Goal: Use online tool/utility: Utilize a website feature to perform a specific function

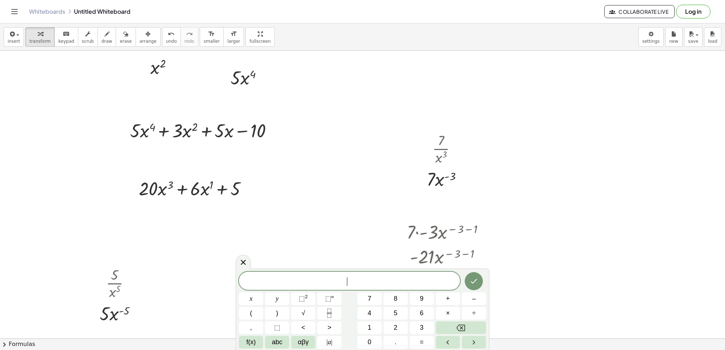
scroll to position [575, 0]
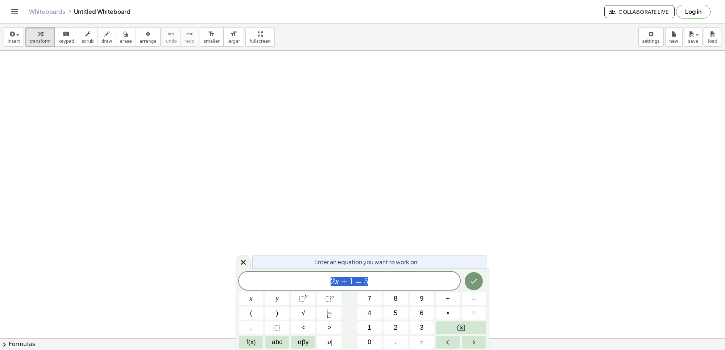
click at [413, 262] on span "Enter an equation you want to work on." at bounding box center [366, 262] width 105 height 9
drag, startPoint x: 436, startPoint y: 285, endPoint x: 437, endPoint y: 274, distance: 11.0
click at [437, 276] on div "2 x + 1 = 5 ​" at bounding box center [349, 281] width 221 height 18
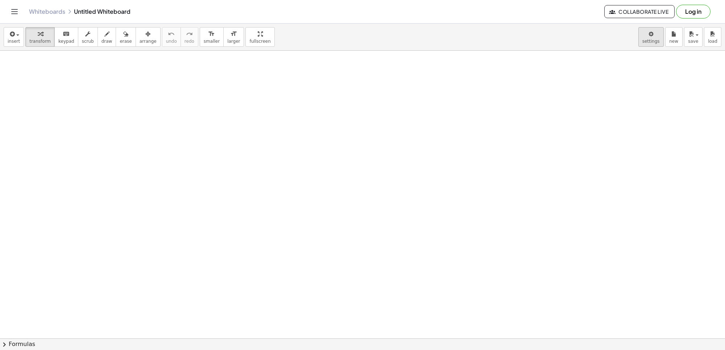
click at [651, 36] on body "Graspable Math Activities Get Started Activity Bank Assigned Work Classes White…" at bounding box center [362, 175] width 725 height 350
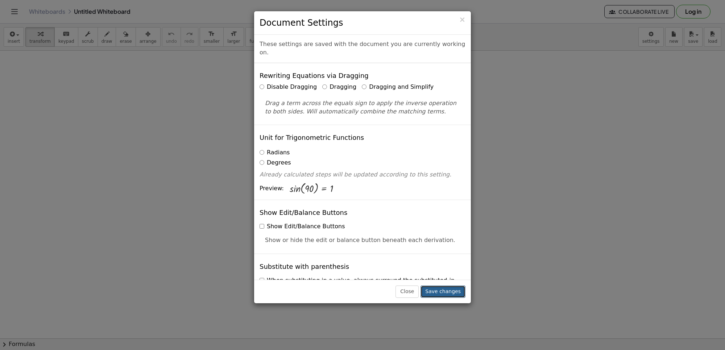
click at [448, 291] on button "Save changes" at bounding box center [442, 292] width 45 height 12
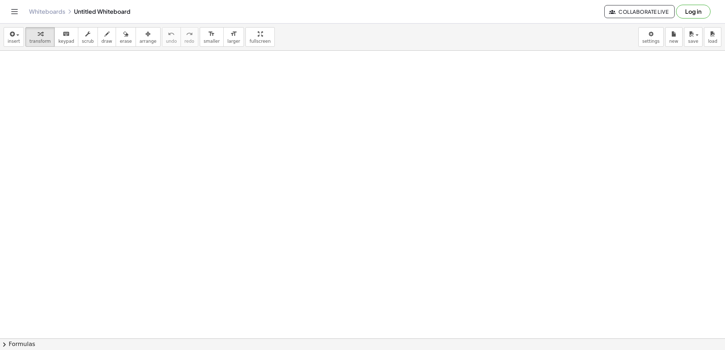
drag, startPoint x: 343, startPoint y: 176, endPoint x: 311, endPoint y: 149, distance: 42.0
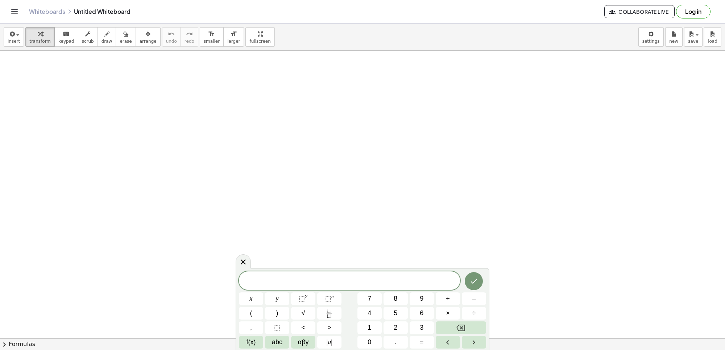
drag, startPoint x: 367, startPoint y: 287, endPoint x: 337, endPoint y: 271, distance: 33.8
click at [337, 271] on div "x y ⬚ 2 ⬚ n 7 8 9 + – ( ) √ 4 5 6 × ÷ , ⬚ < > 1 2 3 f(x) abc αβγ | a | 0 . =" at bounding box center [363, 309] width 254 height 82
click at [281, 336] on button "abc" at bounding box center [277, 342] width 24 height 13
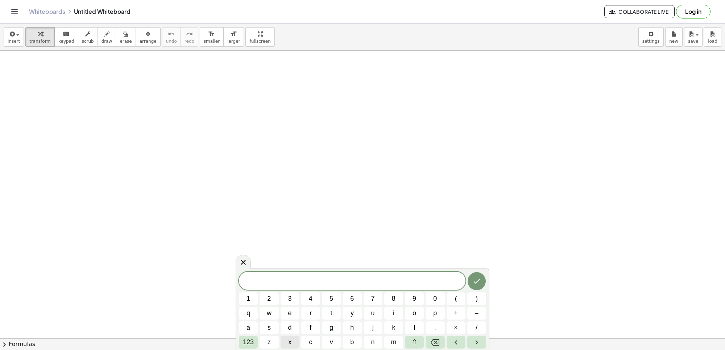
click at [287, 339] on button "x" at bounding box center [289, 342] width 19 height 13
click at [477, 277] on icon "Done" at bounding box center [476, 281] width 9 height 9
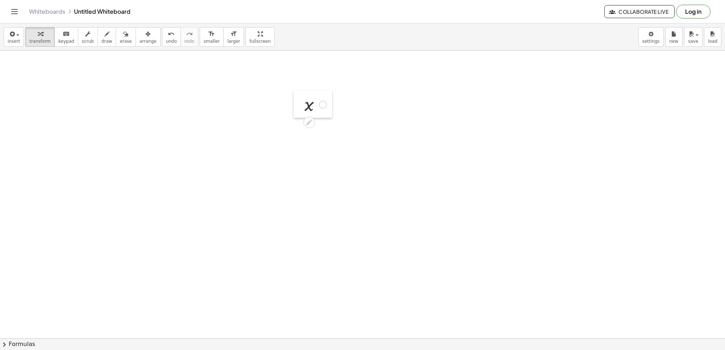
drag, startPoint x: 373, startPoint y: 312, endPoint x: 300, endPoint y: 99, distance: 225.1
click at [300, 99] on div at bounding box center [299, 104] width 11 height 28
click at [310, 121] on icon at bounding box center [309, 123] width 6 height 6
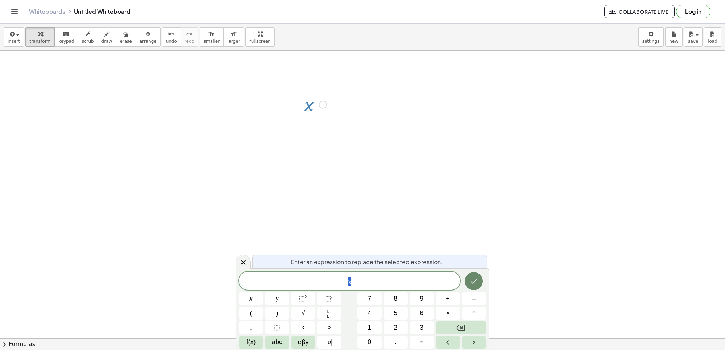
click at [481, 283] on button "Done" at bounding box center [474, 281] width 18 height 18
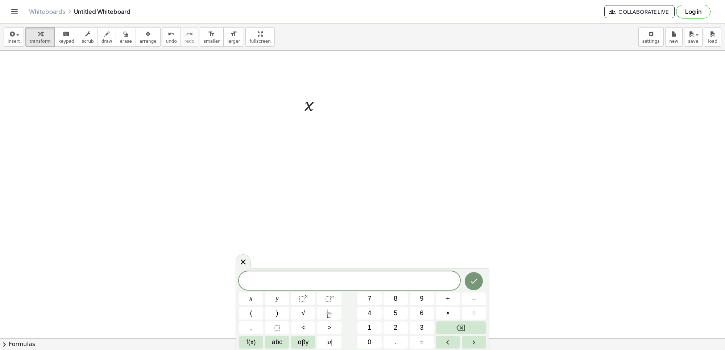
click at [255, 335] on div "x y ⬚ 2 ⬚ n 7 8 9 + – ( ) √ 4 5 6 × ÷ , ⬚ < > 1 2 3 f(x) abc αβγ | a | 0 . =" at bounding box center [362, 309] width 247 height 77
click at [286, 344] on button "abc" at bounding box center [277, 342] width 24 height 13
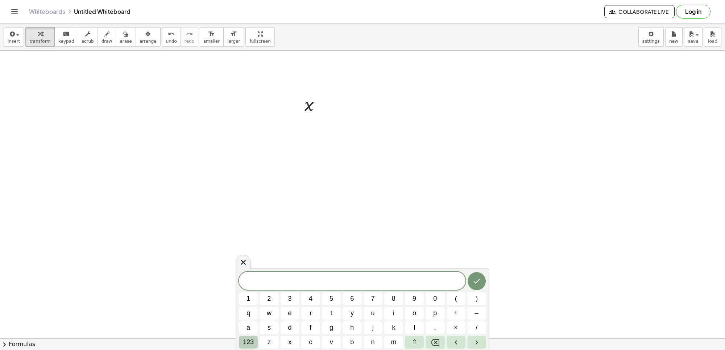
click at [249, 340] on span "123" at bounding box center [248, 342] width 11 height 10
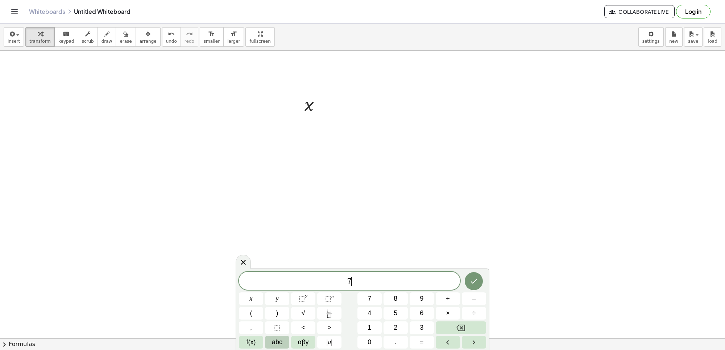
click at [279, 338] on span "abc" at bounding box center [277, 342] width 11 height 10
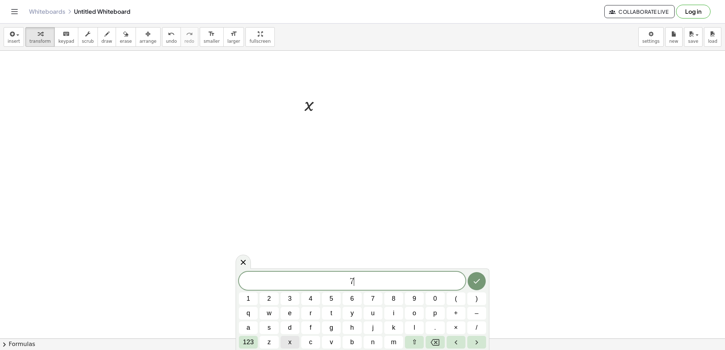
click at [292, 340] on button "x" at bounding box center [289, 342] width 19 height 13
click at [245, 343] on span "123" at bounding box center [248, 342] width 11 height 10
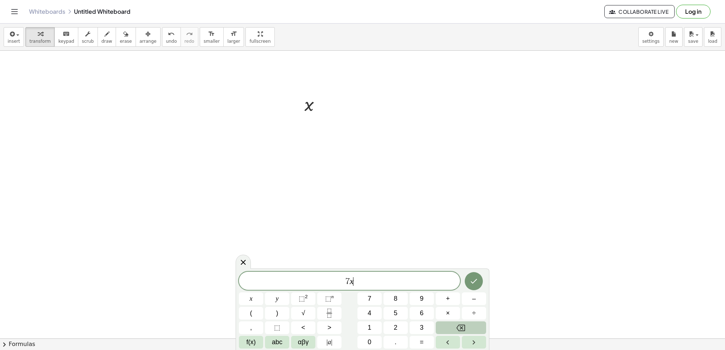
click at [454, 325] on button "Backspace" at bounding box center [461, 327] width 50 height 13
click at [452, 333] on button "Backspace" at bounding box center [461, 327] width 50 height 13
click at [454, 332] on button "Backspace" at bounding box center [461, 327] width 50 height 13
click at [457, 321] on div "x y ⬚ 2 ⬚ n 7 8 9 + – ( ) √ 4 5 6 × ÷ , ⬚ < > 1 2 3 f(x) abc αβγ | a | 0 . =" at bounding box center [362, 309] width 247 height 77
click at [449, 324] on button "Backspace" at bounding box center [461, 327] width 50 height 13
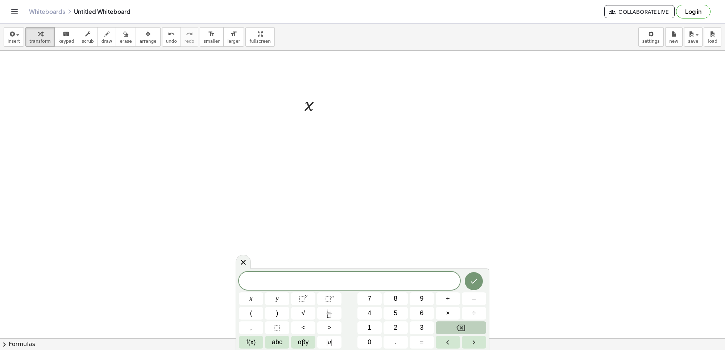
click at [456, 333] on button "Backspace" at bounding box center [461, 327] width 50 height 13
click at [456, 330] on icon "Backspace" at bounding box center [460, 328] width 9 height 9
click at [472, 299] on span "–" at bounding box center [474, 299] width 4 height 10
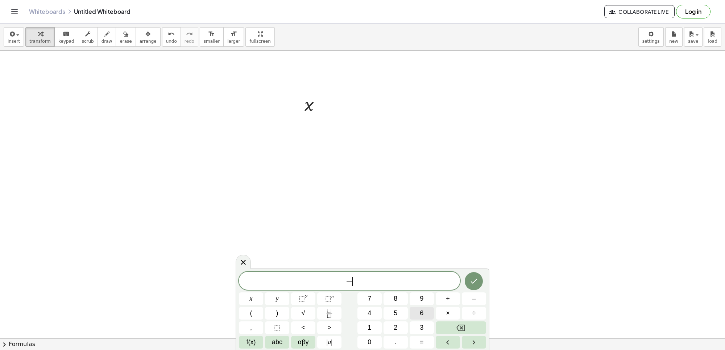
click at [415, 313] on button "6" at bounding box center [422, 313] width 24 height 13
click at [250, 344] on span "f(x)" at bounding box center [250, 342] width 9 height 10
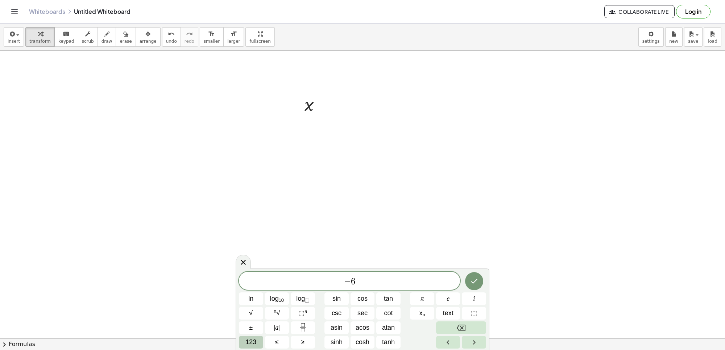
click at [247, 343] on span "123" at bounding box center [250, 342] width 11 height 10
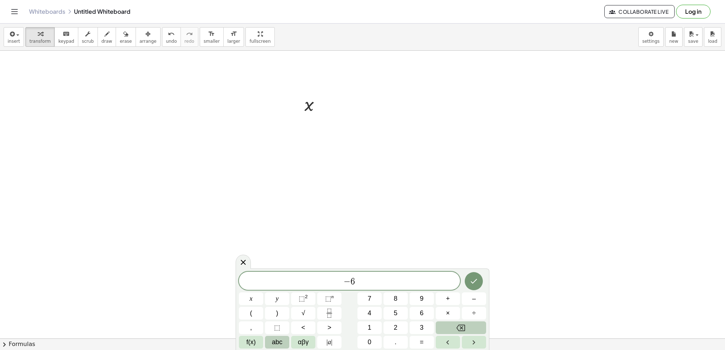
click at [273, 341] on span "abc" at bounding box center [277, 342] width 11 height 10
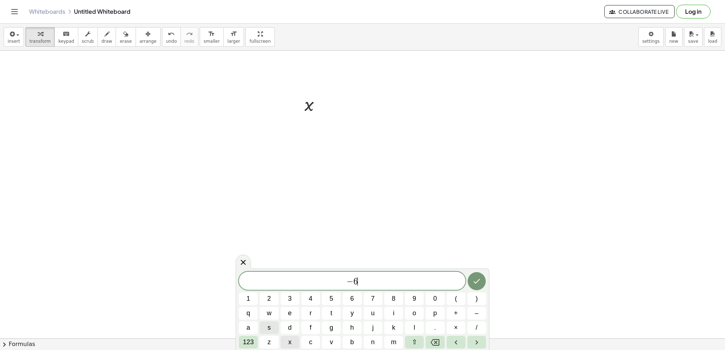
click at [292, 342] on button "x" at bounding box center [289, 342] width 19 height 13
click at [251, 335] on div "− 6 x ​ 1 2 3 4 5 6 7 8 9 0 ( ) q w e r t y u i o p + – a s d f g h j k l . × /…" at bounding box center [362, 310] width 247 height 77
click at [248, 339] on span "123" at bounding box center [248, 342] width 11 height 10
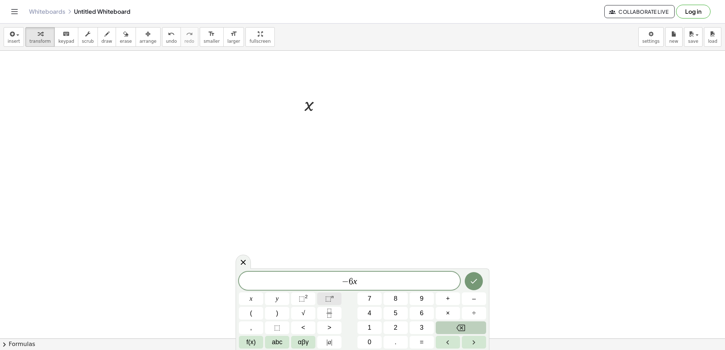
click at [335, 303] on button "⬚ n" at bounding box center [329, 298] width 24 height 13
click at [369, 301] on span "7" at bounding box center [369, 299] width 4 height 10
click at [443, 312] on button "×" at bounding box center [448, 313] width 24 height 13
click at [367, 327] on button "1" at bounding box center [369, 327] width 24 height 13
click at [462, 323] on button "Backspace" at bounding box center [461, 327] width 50 height 13
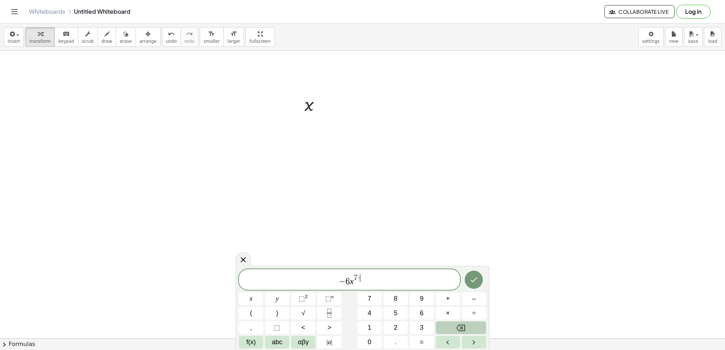
click at [462, 323] on button "Backspace" at bounding box center [461, 327] width 50 height 13
click at [341, 300] on button "⬚ n" at bounding box center [329, 298] width 24 height 13
click at [484, 330] on button "Backspace" at bounding box center [461, 327] width 50 height 13
click at [452, 300] on button "+" at bounding box center [448, 298] width 24 height 13
click at [380, 325] on button "1" at bounding box center [369, 327] width 24 height 13
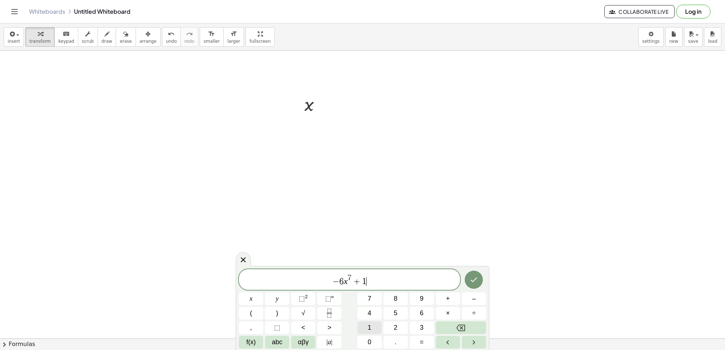
click at [380, 321] on button "1" at bounding box center [369, 327] width 24 height 13
click at [275, 344] on span "abc" at bounding box center [277, 342] width 11 height 10
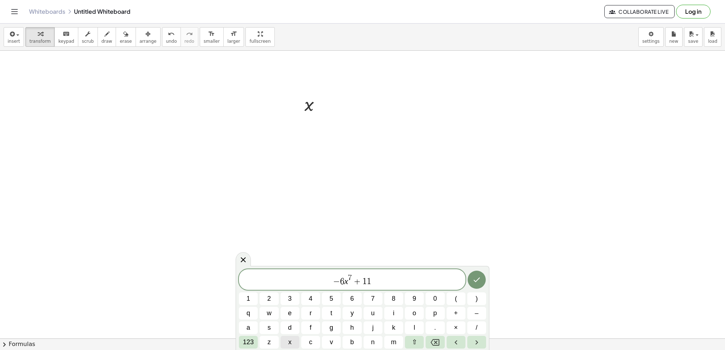
click at [288, 341] on span "x" at bounding box center [289, 342] width 3 height 10
click at [253, 337] on button "123" at bounding box center [248, 342] width 19 height 13
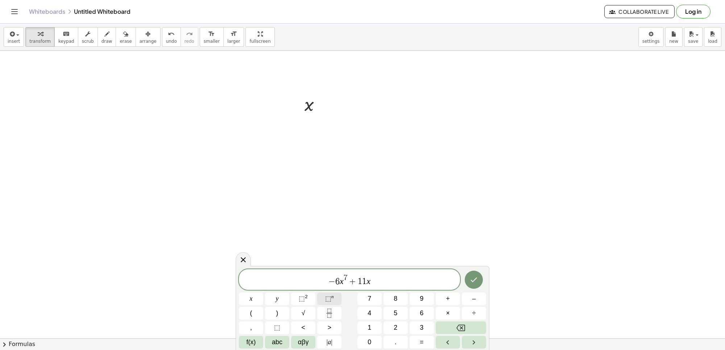
click at [326, 301] on span "⬚" at bounding box center [328, 298] width 6 height 7
click at [392, 327] on button "2" at bounding box center [395, 327] width 24 height 13
click at [470, 299] on button "–" at bounding box center [474, 298] width 24 height 13
click at [402, 325] on button "2" at bounding box center [395, 327] width 24 height 13
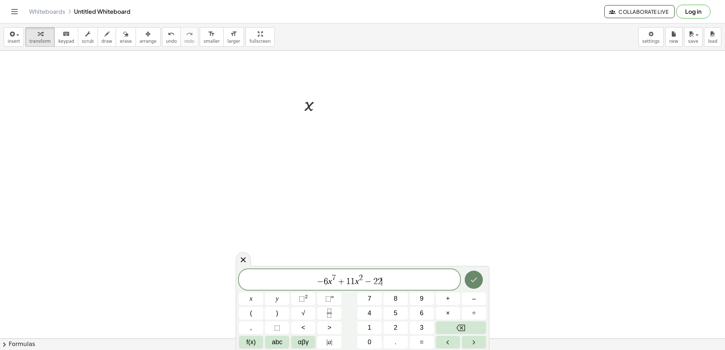
click at [475, 277] on icon "Done" at bounding box center [473, 279] width 9 height 9
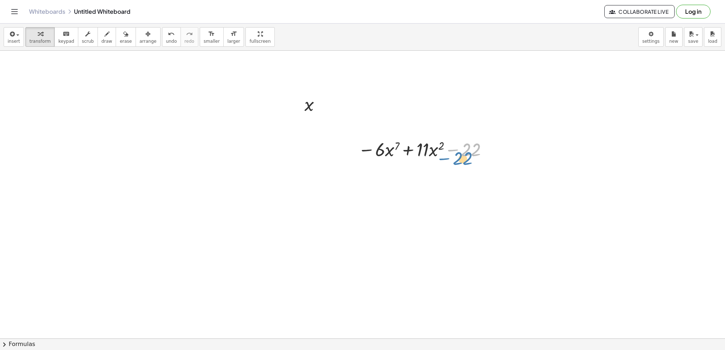
drag, startPoint x: 447, startPoint y: 153, endPoint x: 443, endPoint y: 159, distance: 7.6
click at [440, 161] on div at bounding box center [424, 149] width 140 height 25
drag, startPoint x: 416, startPoint y: 167, endPoint x: 304, endPoint y: 158, distance: 112.7
click at [428, 141] on div at bounding box center [424, 149] width 140 height 25
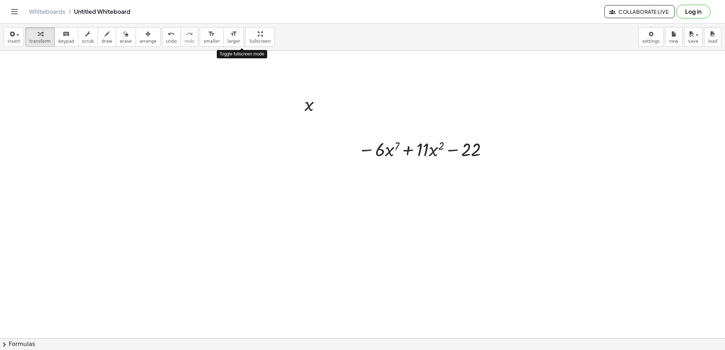
drag, startPoint x: 253, startPoint y: 37, endPoint x: 255, endPoint y: 84, distance: 47.1
click at [257, 75] on div "insert select one: Math Expression Function Text Youtube Video Graphing Geometr…" at bounding box center [362, 187] width 725 height 327
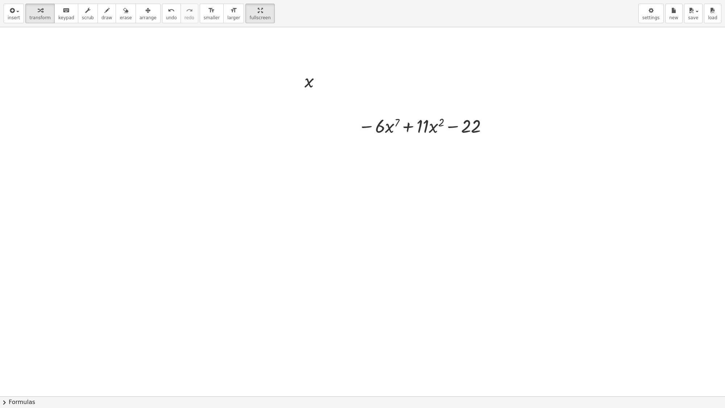
drag, startPoint x: 427, startPoint y: 145, endPoint x: 386, endPoint y: 134, distance: 42.5
click at [342, 129] on div at bounding box center [362, 396] width 725 height 738
drag, startPoint x: 431, startPoint y: 117, endPoint x: 504, endPoint y: 149, distance: 79.5
click at [504, 149] on div "x · x 2 + · 11 − · 6 · x 7 + · 11 · x 2 − 22" at bounding box center [362, 396] width 725 height 738
drag, startPoint x: 462, startPoint y: 145, endPoint x: 450, endPoint y: 131, distance: 18.8
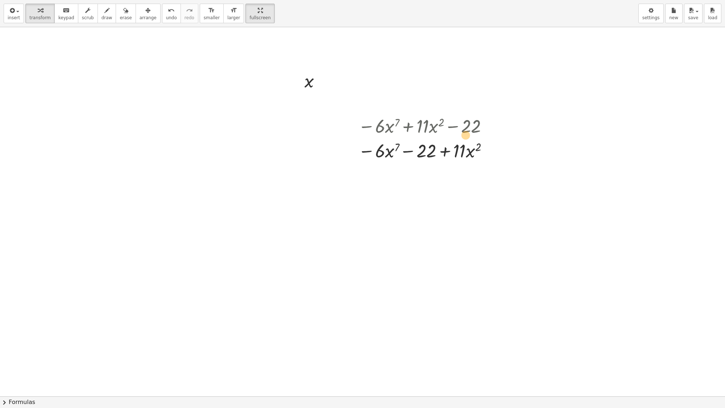
click at [421, 126] on div "− · 6 · x 7 + · 11 · x 2 − 22 · 11 − · 6 · x 7 + · 11 · x 2 − 22" at bounding box center [421, 126] width 0 height 0
drag, startPoint x: 430, startPoint y: 150, endPoint x: 470, endPoint y: 130, distance: 44.9
drag, startPoint x: 487, startPoint y: 129, endPoint x: 308, endPoint y: 166, distance: 183.1
click at [308, 166] on div "x − · 6 · x 7 + · 11 · x 2 − 22 − · 6 · x 7 − 22 + · 11 · x 2 − · 6 · x 7 + · 1…" at bounding box center [362, 396] width 725 height 738
drag, startPoint x: 490, startPoint y: 153, endPoint x: 611, endPoint y: 179, distance: 123.5
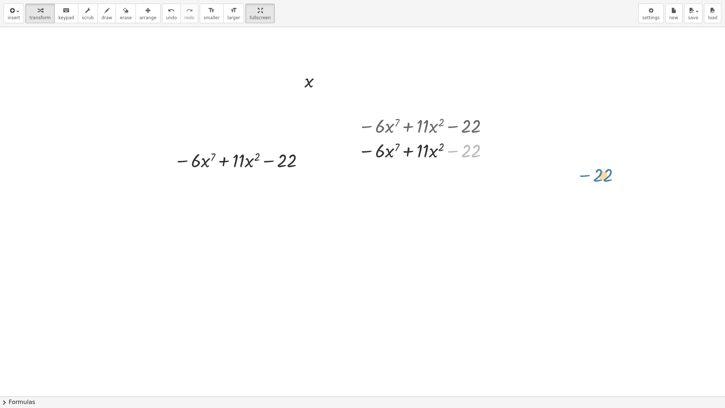
click at [618, 178] on div "x − · 6 · x 7 + · 11 · x 2 − 22 − · 6 · x 7 − 22 + · 11 · x 2 − 22 − · 6 · x 7 …" at bounding box center [362, 396] width 725 height 738
drag, startPoint x: 481, startPoint y: 149, endPoint x: 544, endPoint y: 133, distance: 65.2
click at [544, 133] on div "x − · 6 · x 7 + · 11 · x 2 − 22 − · 6 · x 7 − 22 + · 11 · x 2 − · 6 · x 7 + · 1…" at bounding box center [362, 396] width 725 height 738
drag, startPoint x: 530, startPoint y: 131, endPoint x: 593, endPoint y: 155, distance: 67.7
click at [603, 137] on div "x − · 6 · x 7 + · 11 · x 2 − 22 − · 6 · x 7 − 22 + · 11 · x 2 − · 6 · x 7 + · 1…" at bounding box center [362, 396] width 725 height 738
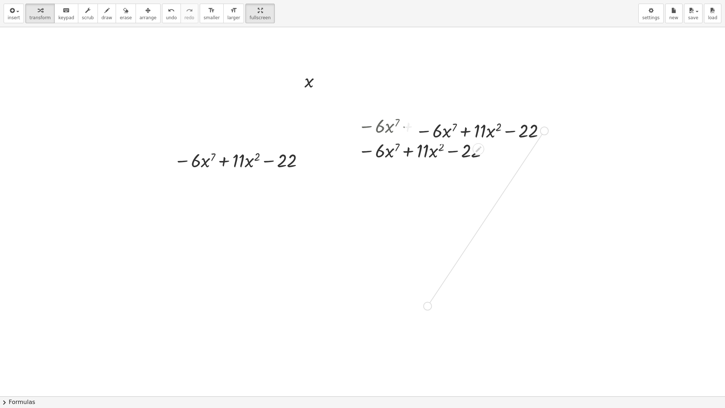
drag, startPoint x: 546, startPoint y: 129, endPoint x: 525, endPoint y: 298, distance: 170.2
click at [442, 305] on div "x − · 6 · x 7 + · 11 · x 2 − 22 − · 6 · x 7 − 22 + · 11 · x 2 − · 6 · x 7 + · 1…" at bounding box center [362, 396] width 725 height 738
click at [432, 343] on div at bounding box center [362, 396] width 725 height 738
click at [432, 328] on div at bounding box center [362, 396] width 725 height 738
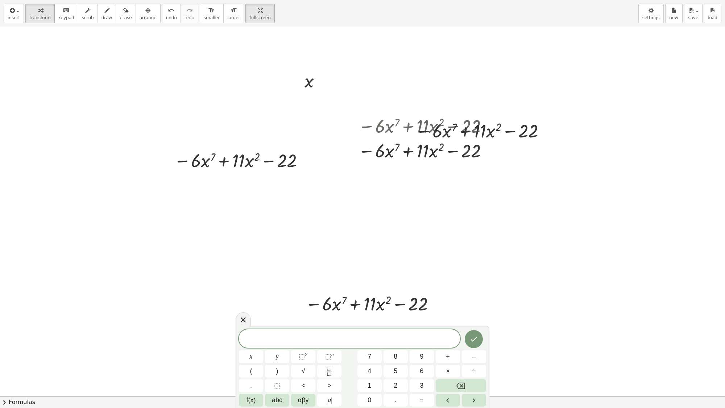
drag, startPoint x: 432, startPoint y: 328, endPoint x: 402, endPoint y: 236, distance: 96.8
click at [402, 236] on div at bounding box center [362, 396] width 725 height 738
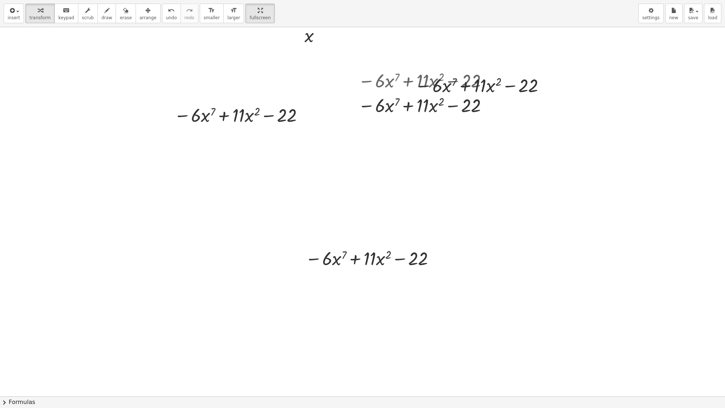
scroll to position [91, 0]
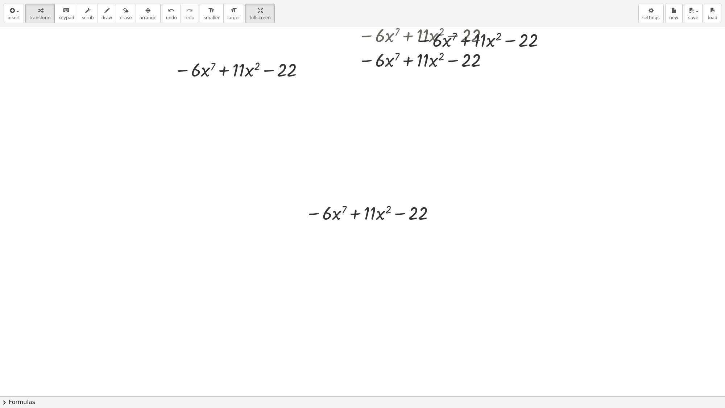
click at [376, 274] on div at bounding box center [362, 306] width 725 height 738
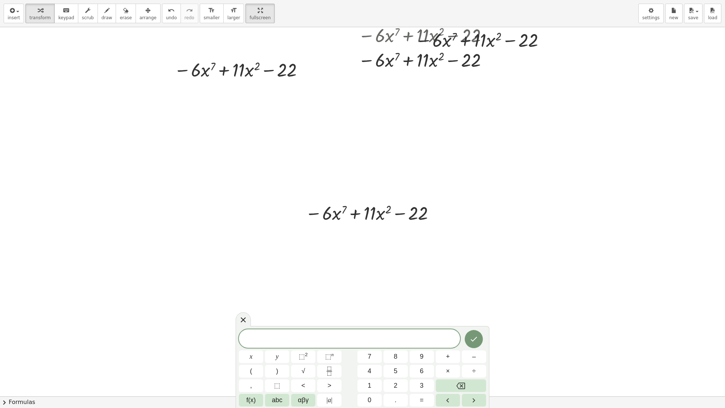
drag, startPoint x: 334, startPoint y: 332, endPoint x: 352, endPoint y: 308, distance: 29.7
click at [372, 350] on button "0" at bounding box center [369, 400] width 24 height 13
click at [479, 350] on button "Backspace" at bounding box center [461, 385] width 50 height 13
drag, startPoint x: 332, startPoint y: 299, endPoint x: 339, endPoint y: 265, distance: 34.8
click at [347, 263] on div at bounding box center [362, 306] width 725 height 738
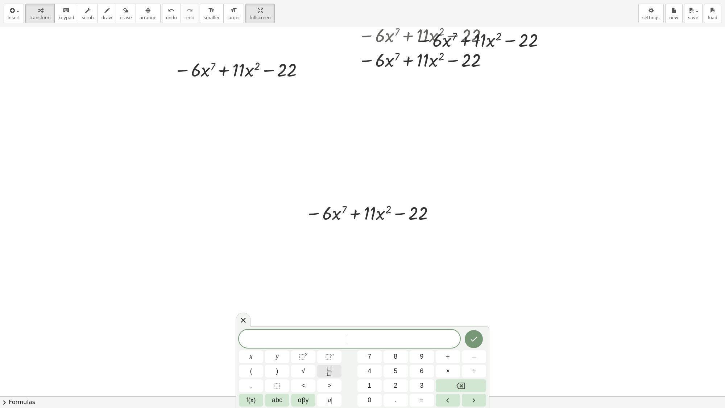
click at [328, 350] on icon "Fraction" at bounding box center [329, 370] width 9 height 9
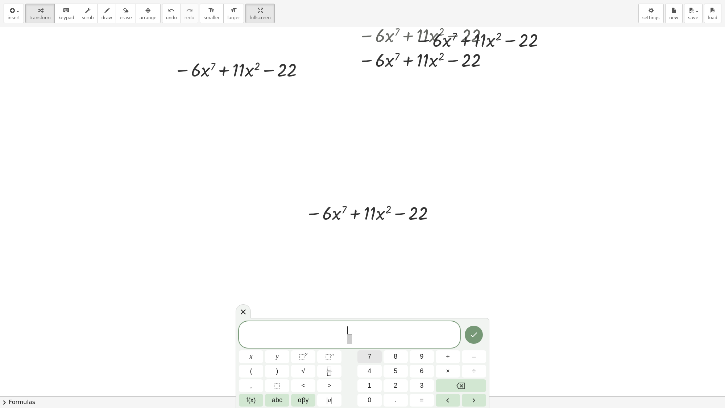
click at [369, 350] on button "7" at bounding box center [369, 356] width 24 height 13
drag, startPoint x: 350, startPoint y: 339, endPoint x: 341, endPoint y: 343, distance: 9.4
click at [349, 339] on span "​" at bounding box center [348, 339] width 5 height 10
click at [249, 350] on span "f(x)" at bounding box center [250, 400] width 9 height 10
click at [251, 350] on span "123" at bounding box center [250, 400] width 11 height 10
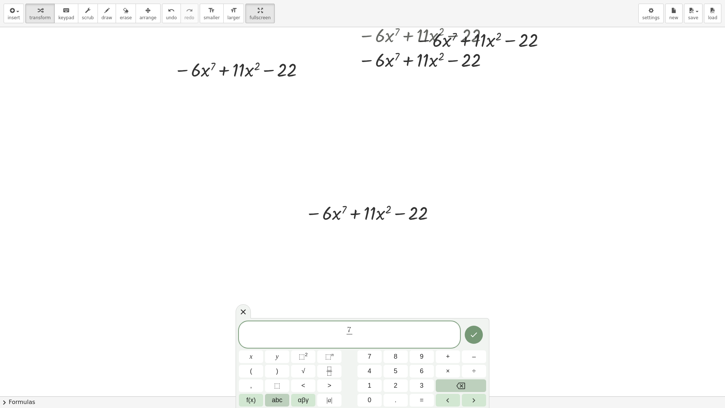
click at [273, 350] on span "abc" at bounding box center [277, 400] width 11 height 10
click at [290, 350] on span "x" at bounding box center [289, 400] width 3 height 10
click at [252, 350] on span "123" at bounding box center [248, 400] width 11 height 10
click at [328, 350] on span "⬚" at bounding box center [328, 356] width 6 height 7
click at [369, 350] on span "4" at bounding box center [369, 371] width 4 height 10
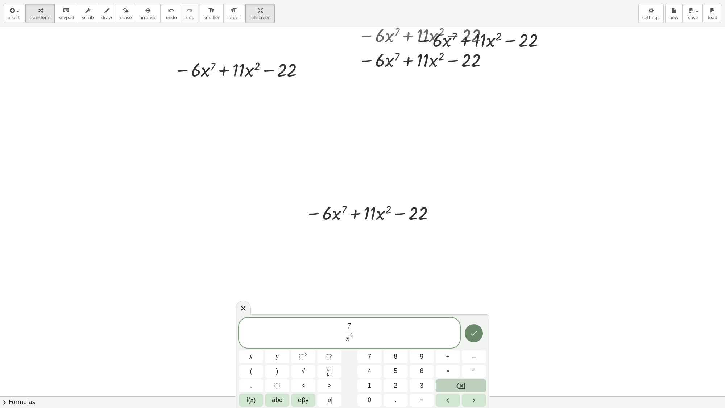
click at [474, 334] on icon "Done" at bounding box center [473, 333] width 9 height 9
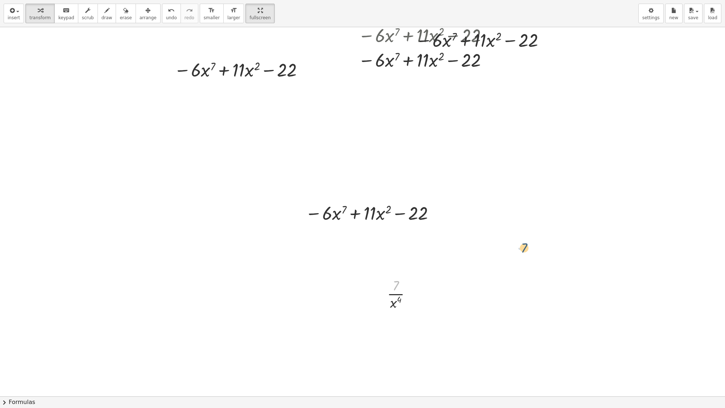
drag, startPoint x: 390, startPoint y: 281, endPoint x: 518, endPoint y: 245, distance: 133.8
click at [519, 242] on div "x − · 6 · x 7 + · 11 · x 2 − 22 − · 6 · x 7 − 22 + · 11 · x 2 − · 6 · x 7 + · 1…" at bounding box center [362, 306] width 725 height 738
drag, startPoint x: 412, startPoint y: 296, endPoint x: 520, endPoint y: 174, distance: 163.5
click at [520, 174] on div "x − · 6 · x 7 + · 11 · x 2 − 22 − · 6 · x 7 − 22 + · 11 · x 2 − · 6 · x 7 + · 1…" at bounding box center [362, 306] width 725 height 738
drag, startPoint x: 494, startPoint y: 179, endPoint x: 495, endPoint y: 162, distance: 17.4
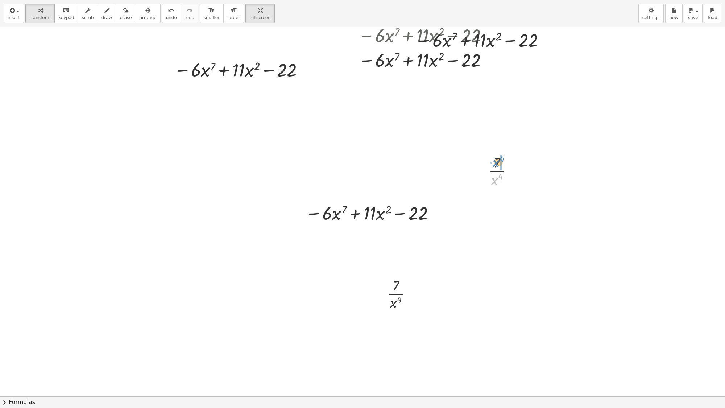
click at [495, 162] on div at bounding box center [503, 170] width 37 height 36
drag, startPoint x: 426, startPoint y: 354, endPoint x: 340, endPoint y: 324, distance: 91.5
drag, startPoint x: 340, startPoint y: 324, endPoint x: 349, endPoint y: 356, distance: 33.3
drag, startPoint x: 349, startPoint y: 356, endPoint x: 307, endPoint y: 330, distance: 49.8
click at [307, 330] on div at bounding box center [362, 306] width 725 height 738
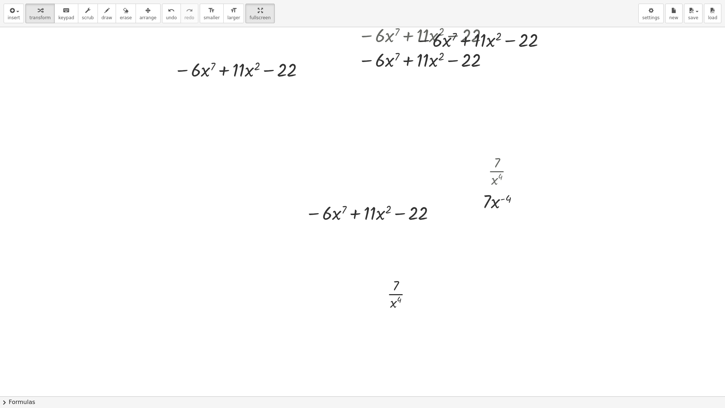
click at [334, 350] on div at bounding box center [362, 306] width 725 height 738
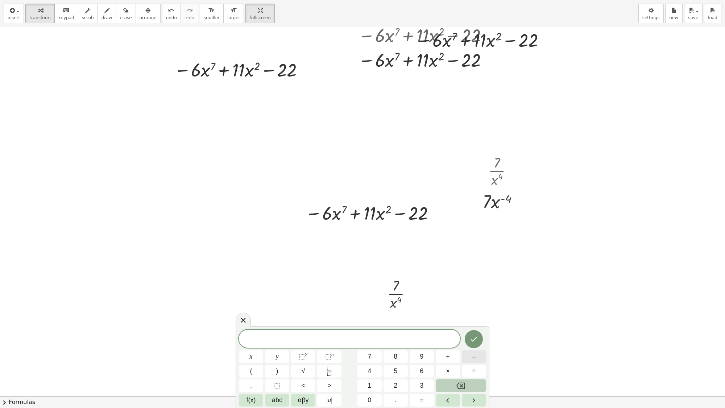
click at [477, 350] on button "–" at bounding box center [474, 356] width 24 height 13
click at [465, 350] on button "Backspace" at bounding box center [461, 385] width 50 height 13
click at [607, 186] on div at bounding box center [362, 306] width 725 height 738
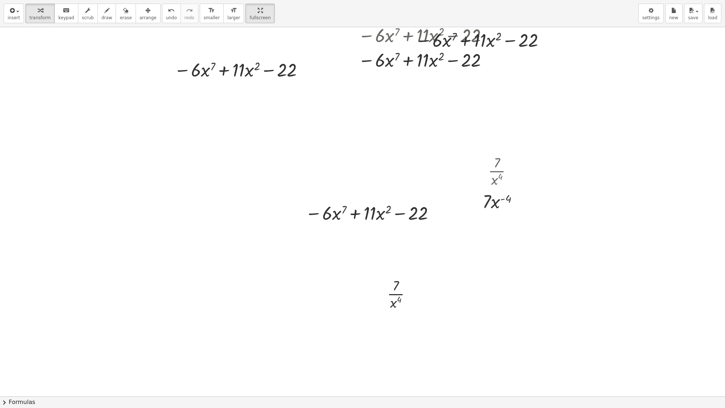
click at [355, 350] on div at bounding box center [362, 306] width 725 height 738
